Goal: Check status: Check status

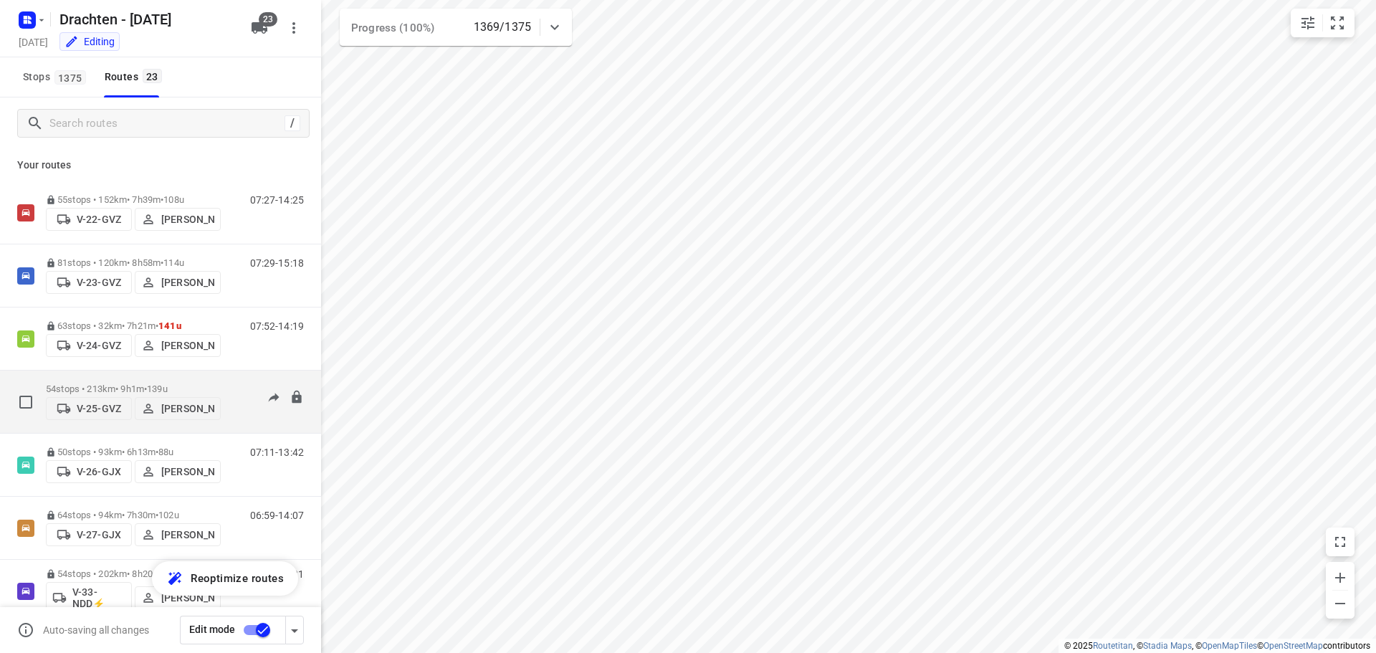
click at [165, 378] on div "54 stops • 213km • 9h1m • 139u V-25-GVZ Judith Wijma" at bounding box center [133, 401] width 175 height 51
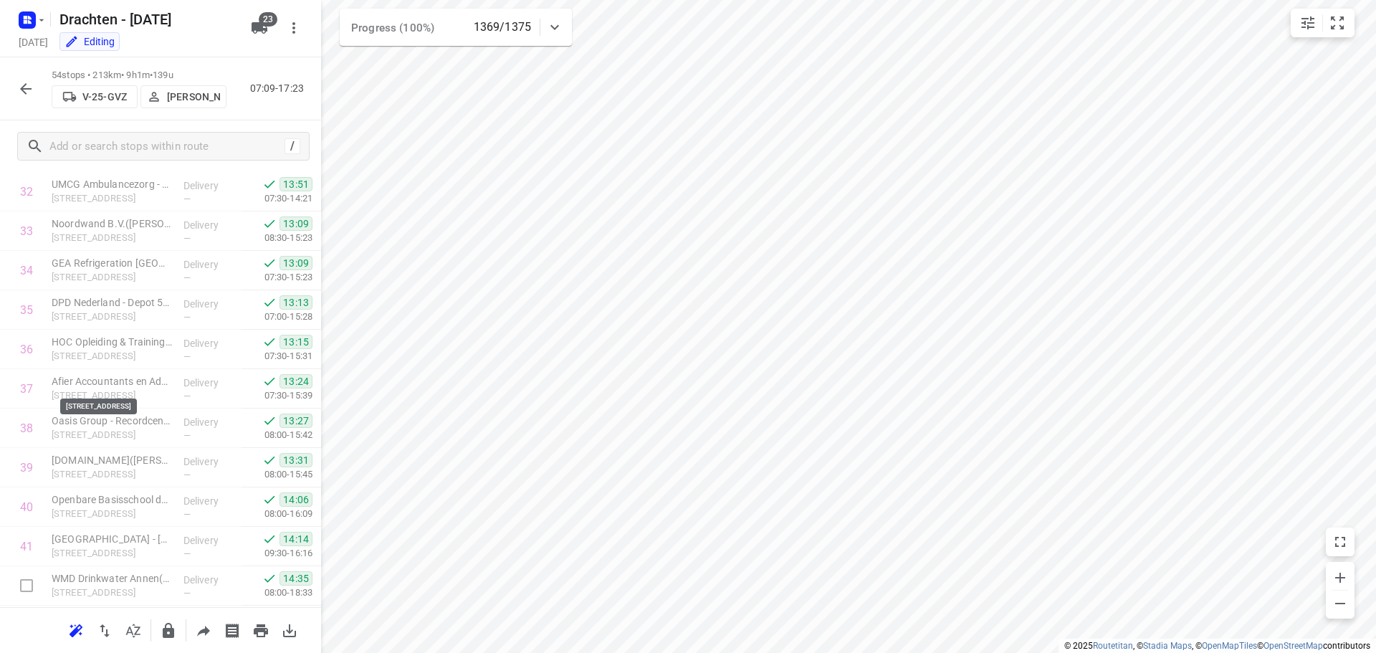
scroll to position [1804, 0]
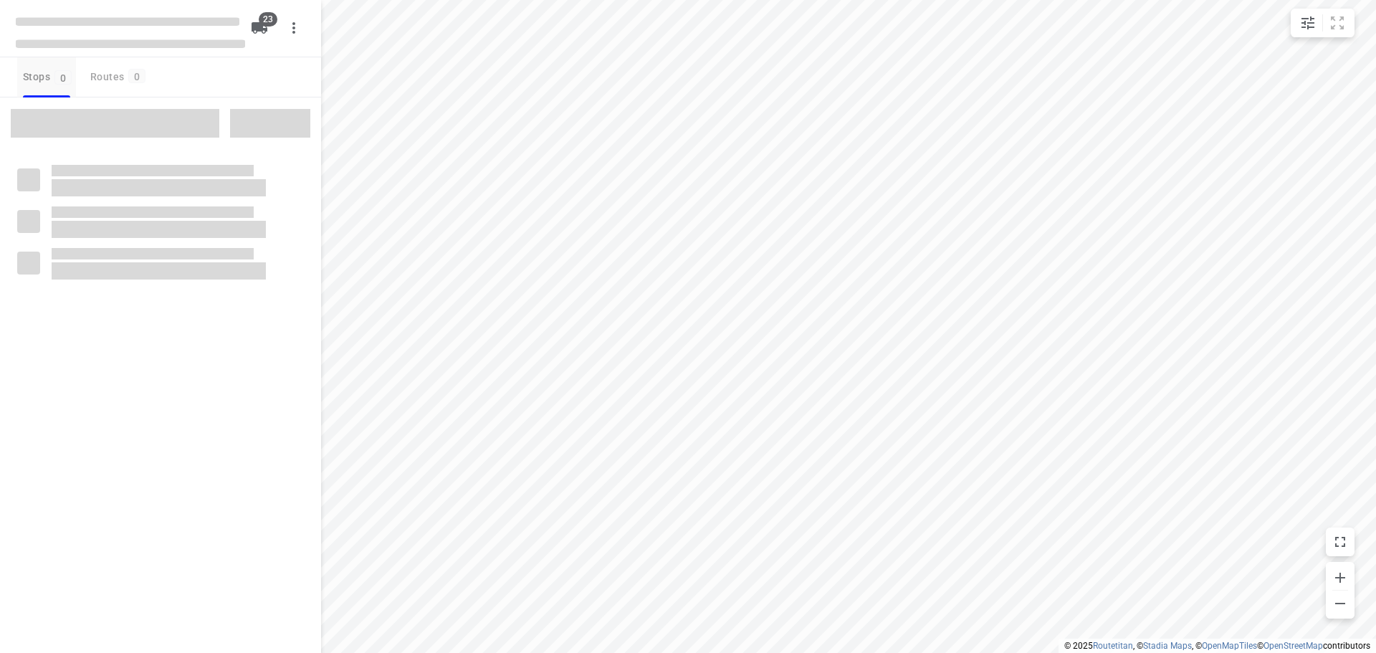
checkbox input "true"
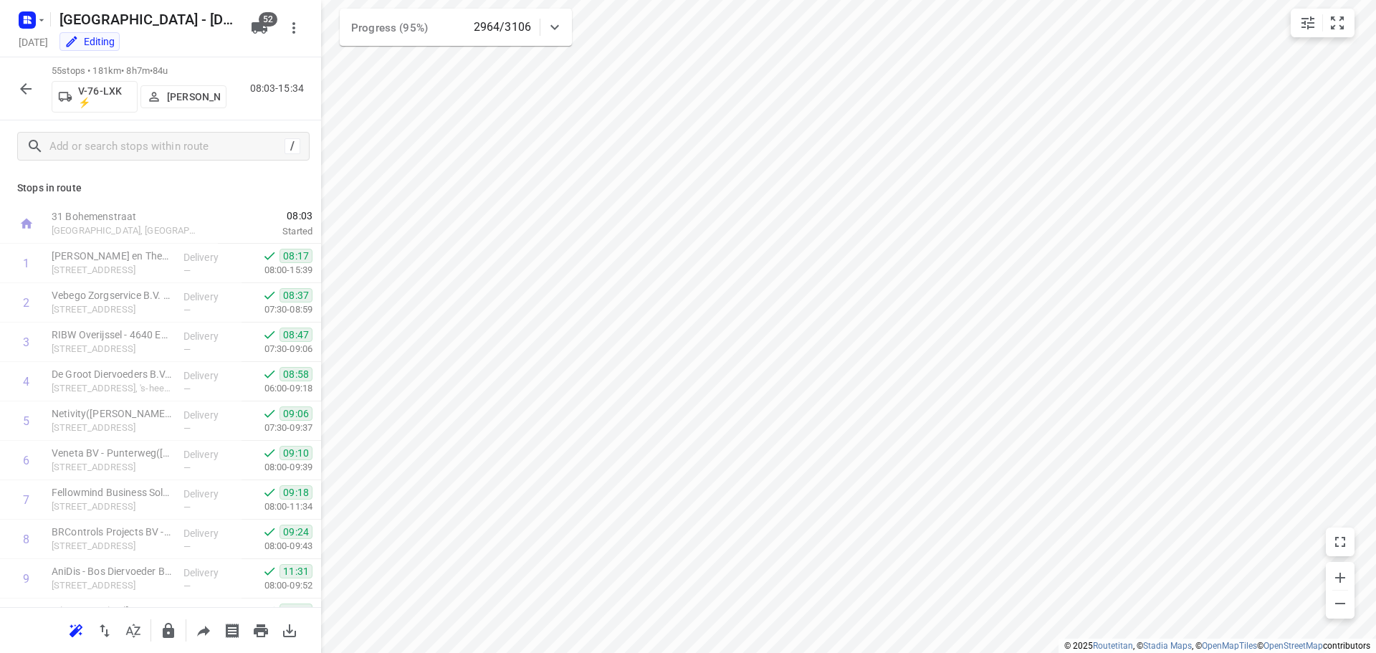
scroll to position [1844, 0]
